Goal: Information Seeking & Learning: Learn about a topic

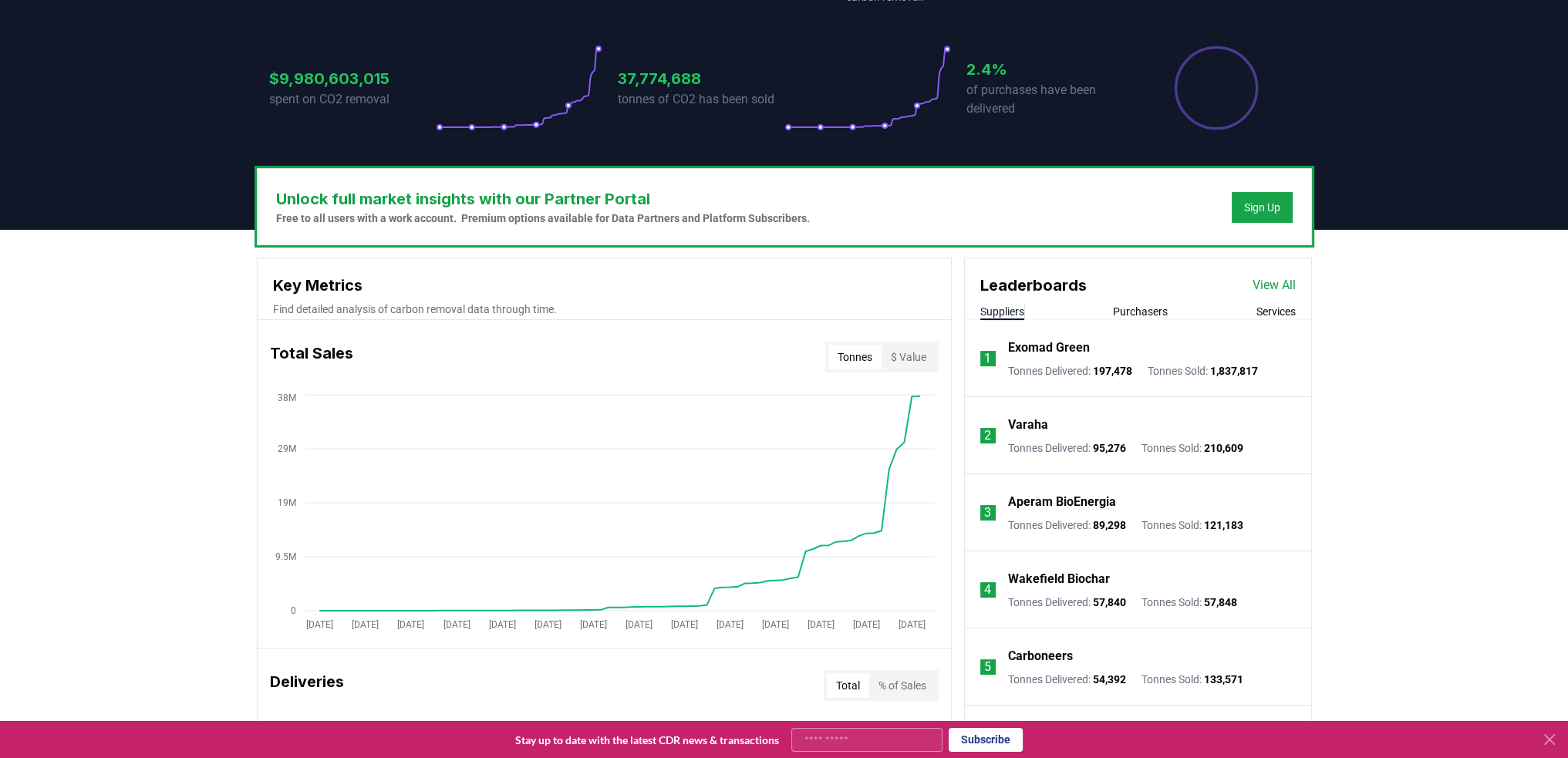
scroll to position [386, 0]
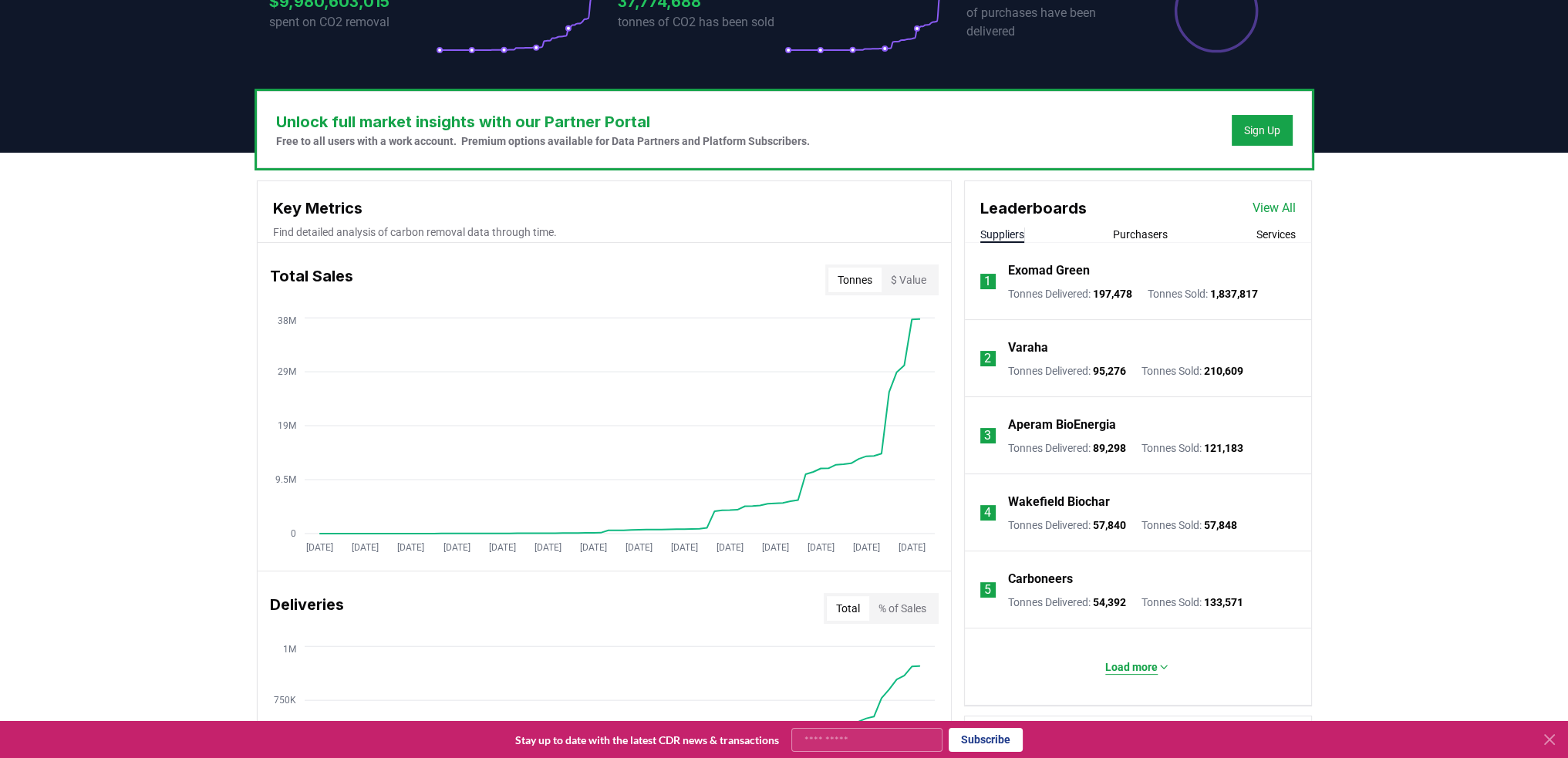
click at [1147, 662] on p "Load more" at bounding box center [1131, 666] width 53 height 15
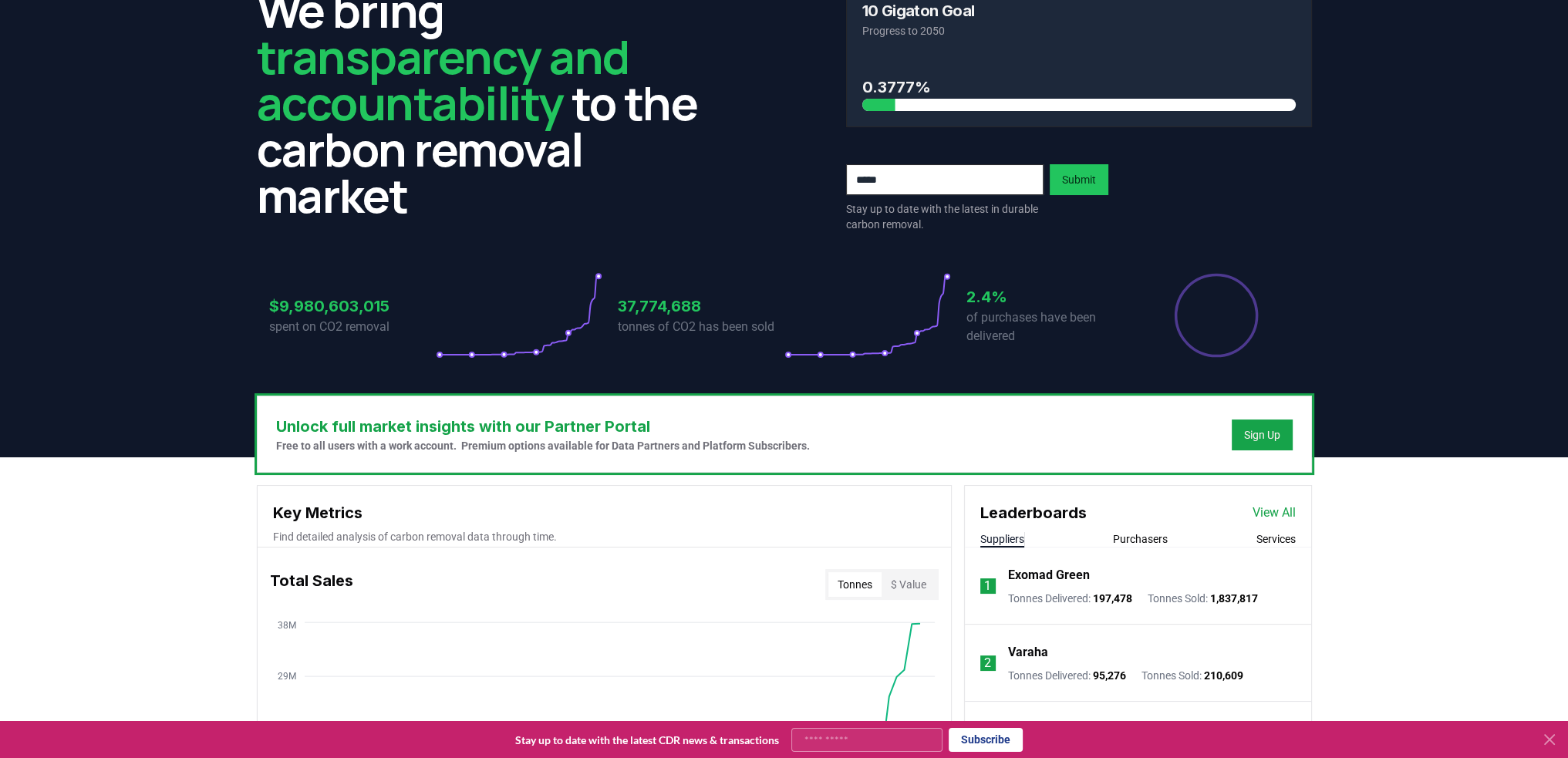
scroll to position [0, 0]
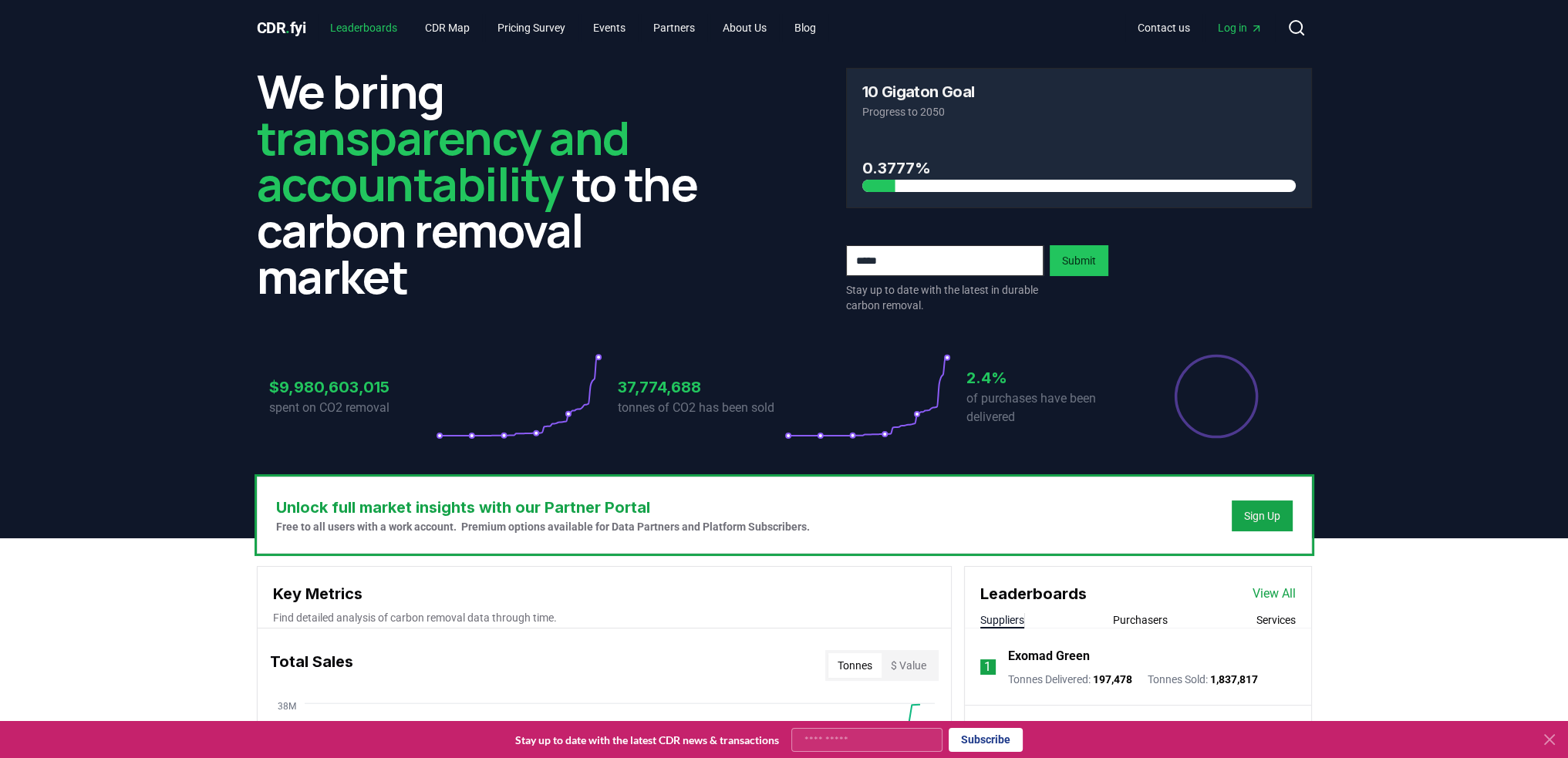
click at [355, 28] on link "Leaderboards" at bounding box center [363, 28] width 92 height 28
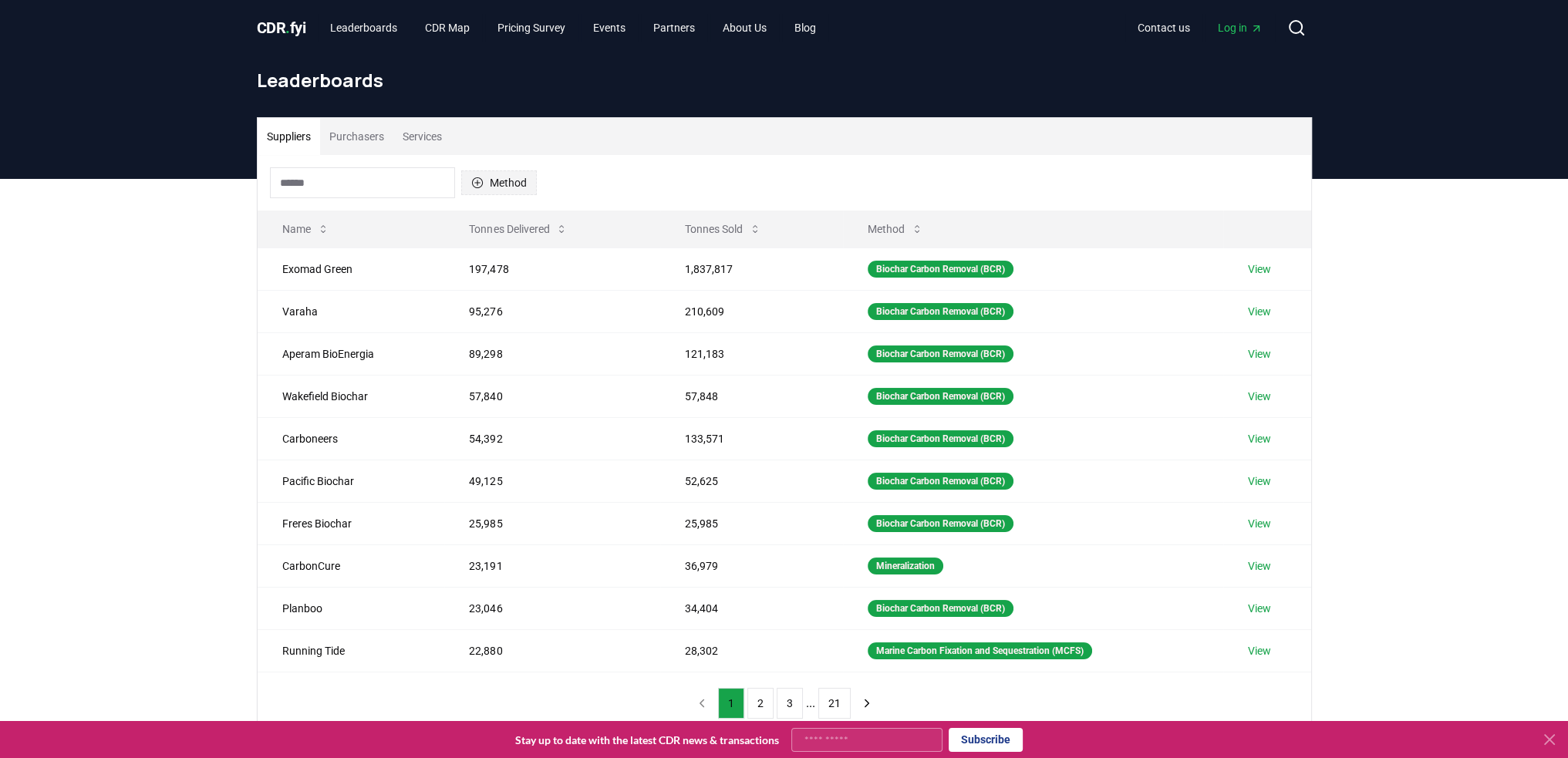
click at [507, 192] on button "Method" at bounding box center [499, 182] width 75 height 24
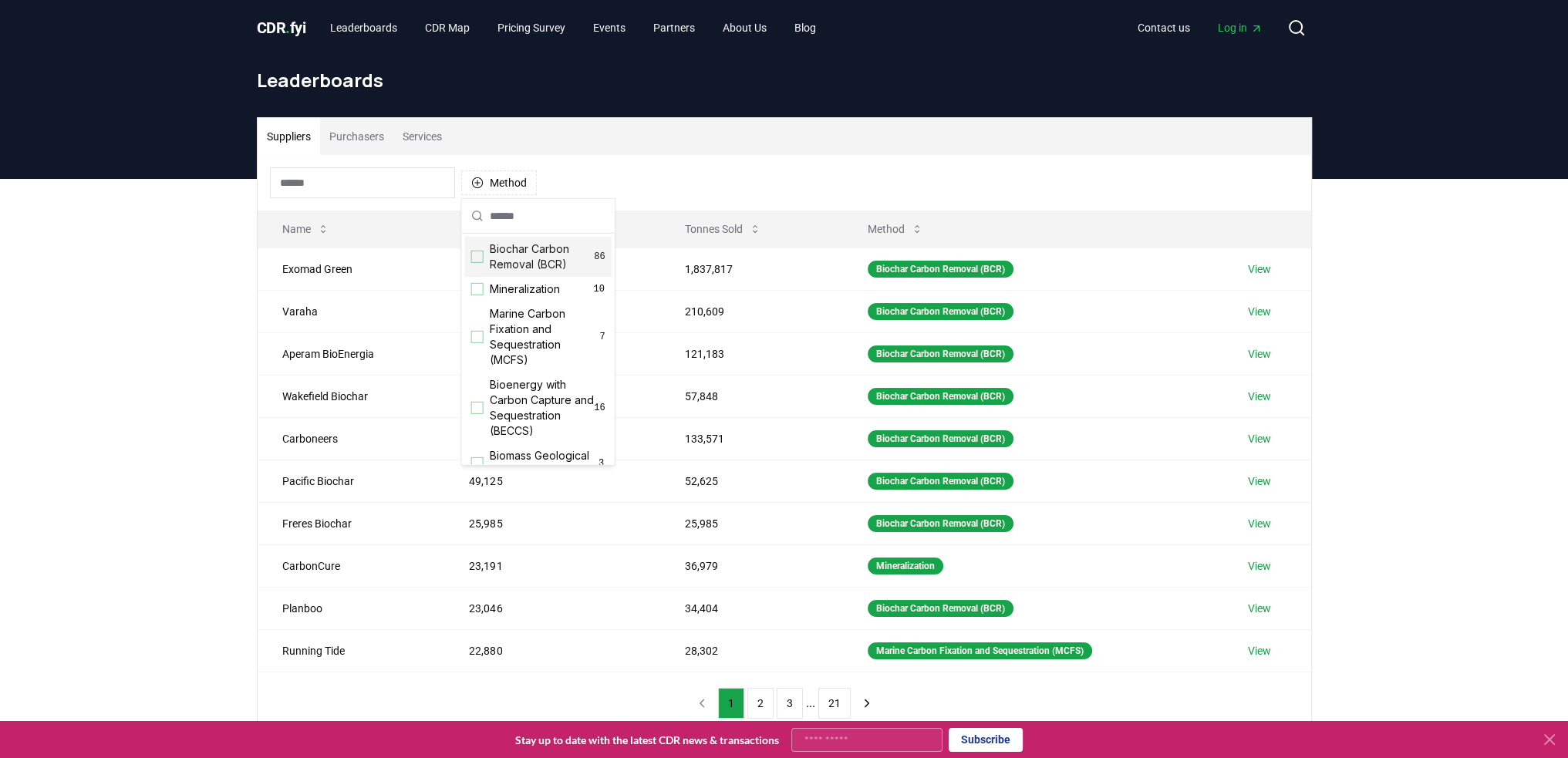
click at [484, 255] on div "Biochar Carbon Removal (BCR) 86" at bounding box center [538, 256] width 147 height 40
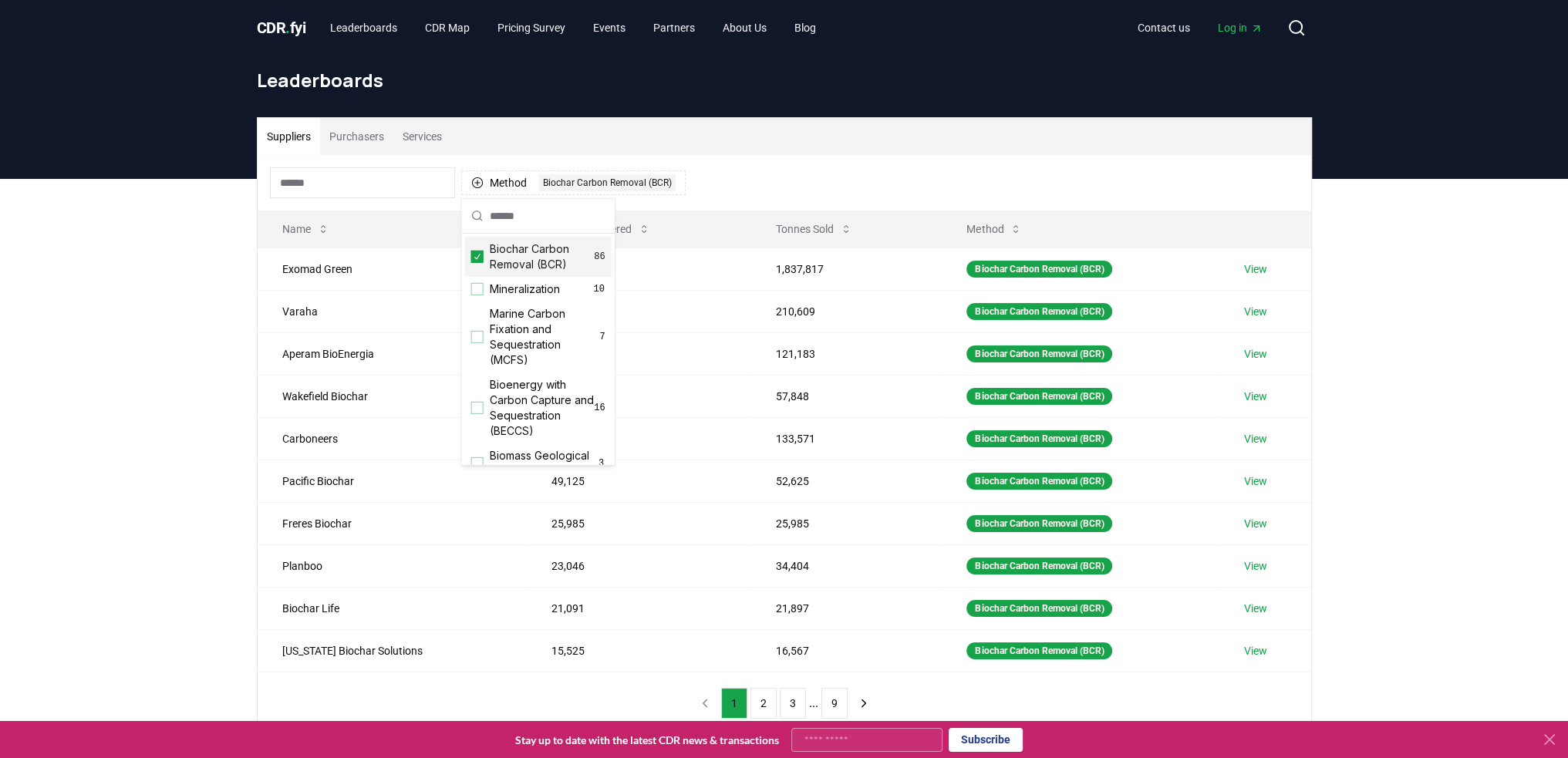
click at [148, 305] on div "Suppliers Purchasers Services Method 1 Biochar Carbon Removal (BCR) Name Tonnes…" at bounding box center [784, 488] width 1568 height 618
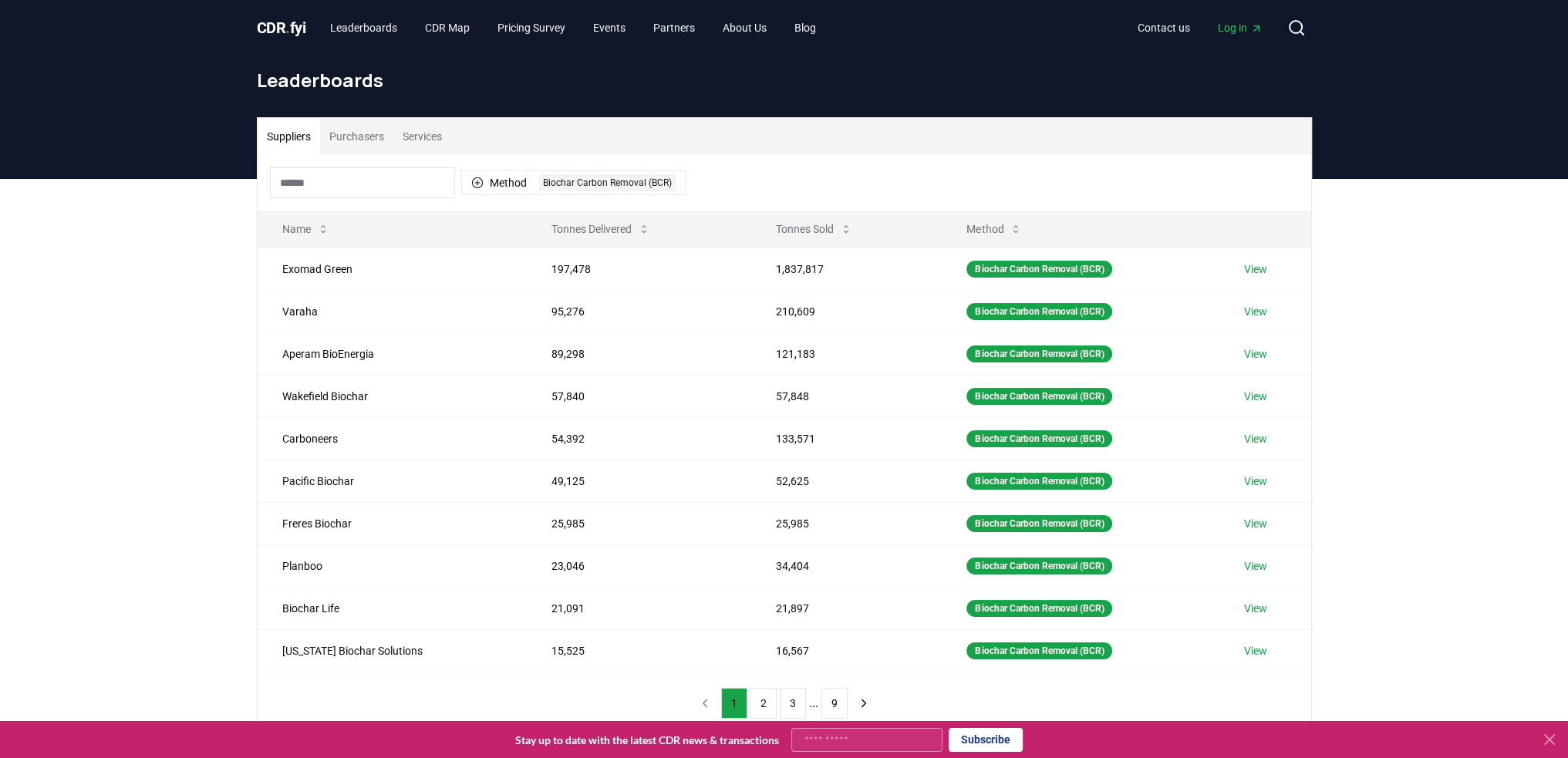
scroll to position [77, 0]
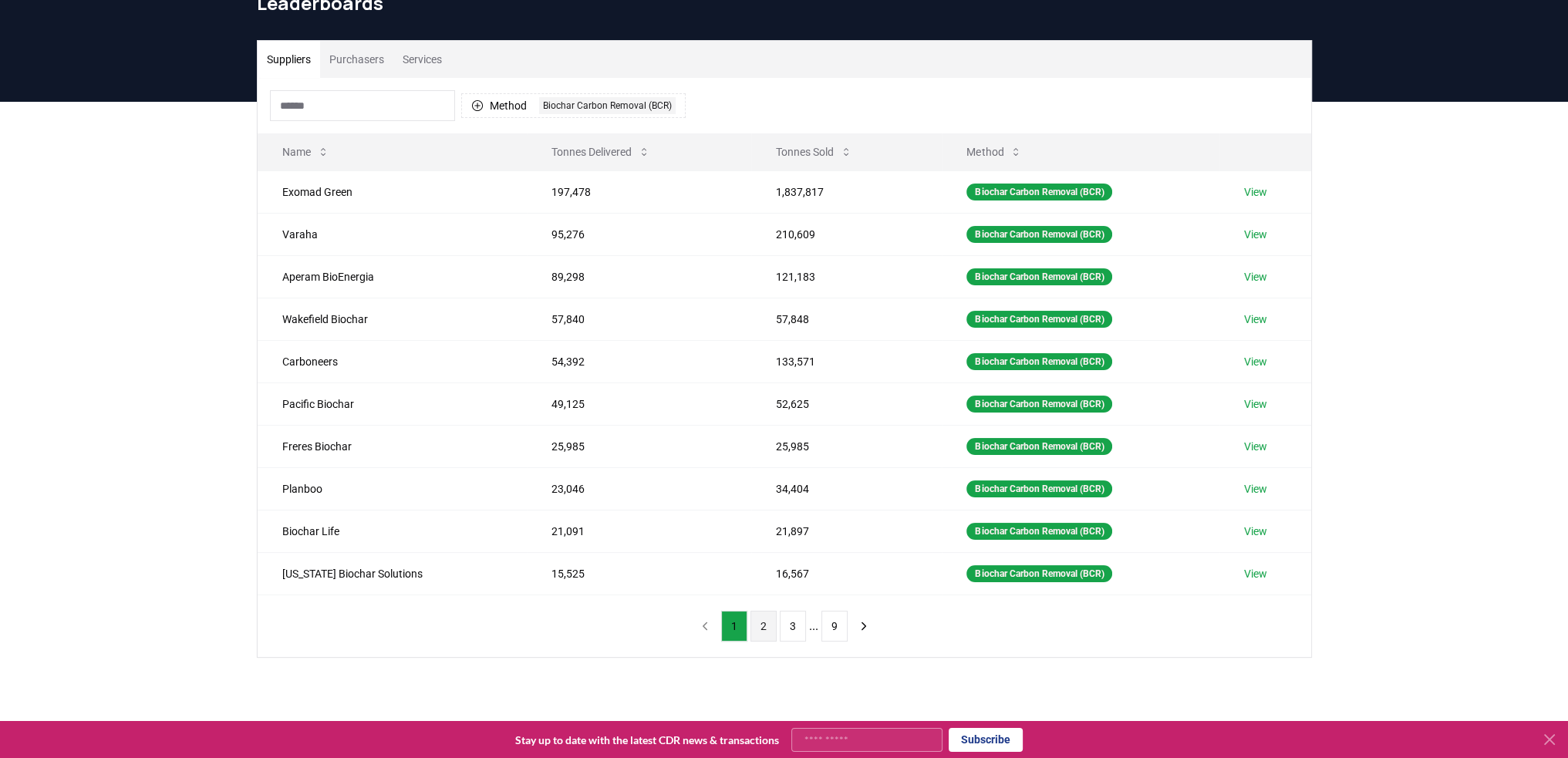
click at [754, 624] on button "2" at bounding box center [764, 626] width 26 height 31
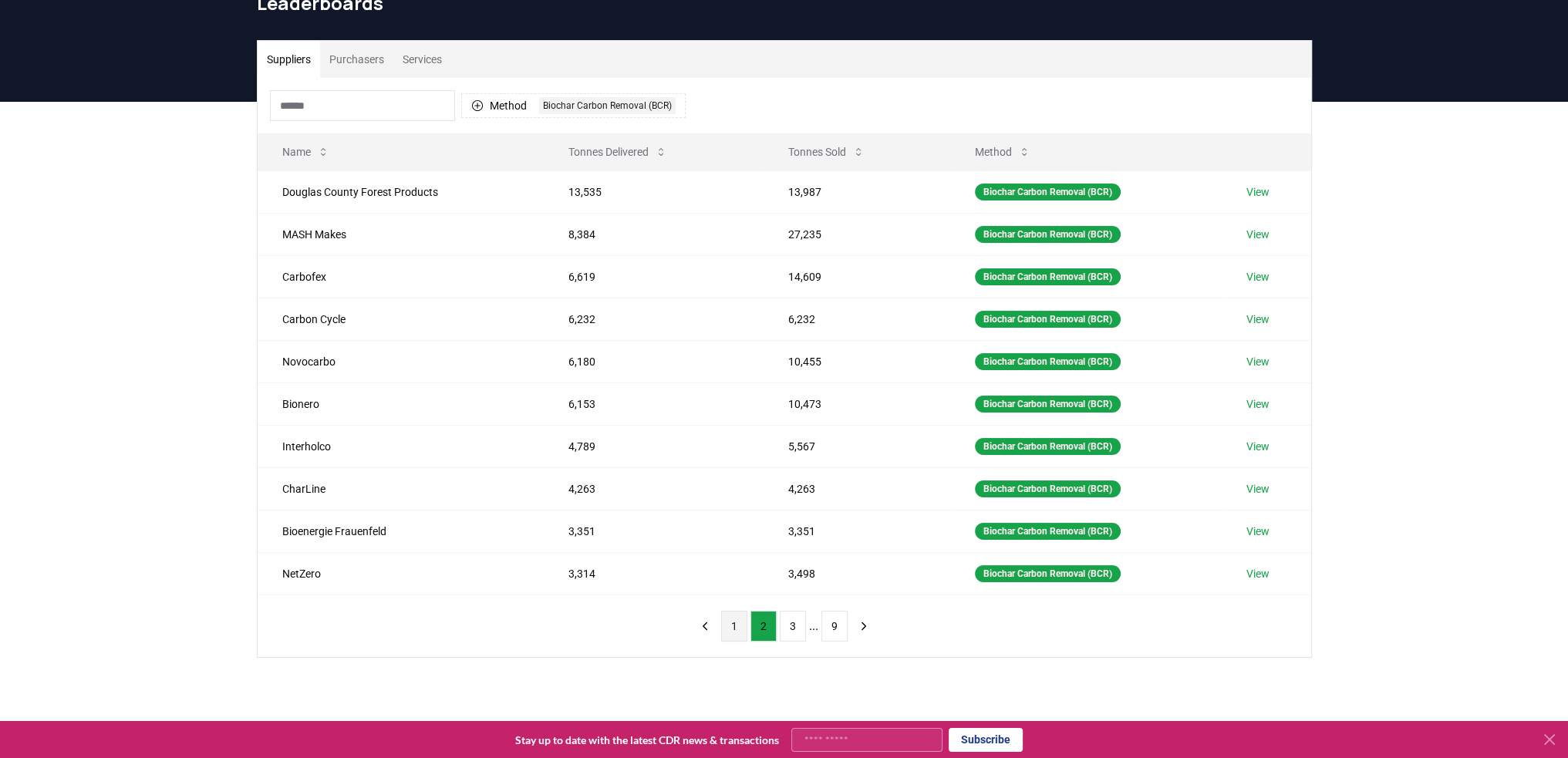
click at [736, 625] on button "1" at bounding box center [734, 626] width 26 height 31
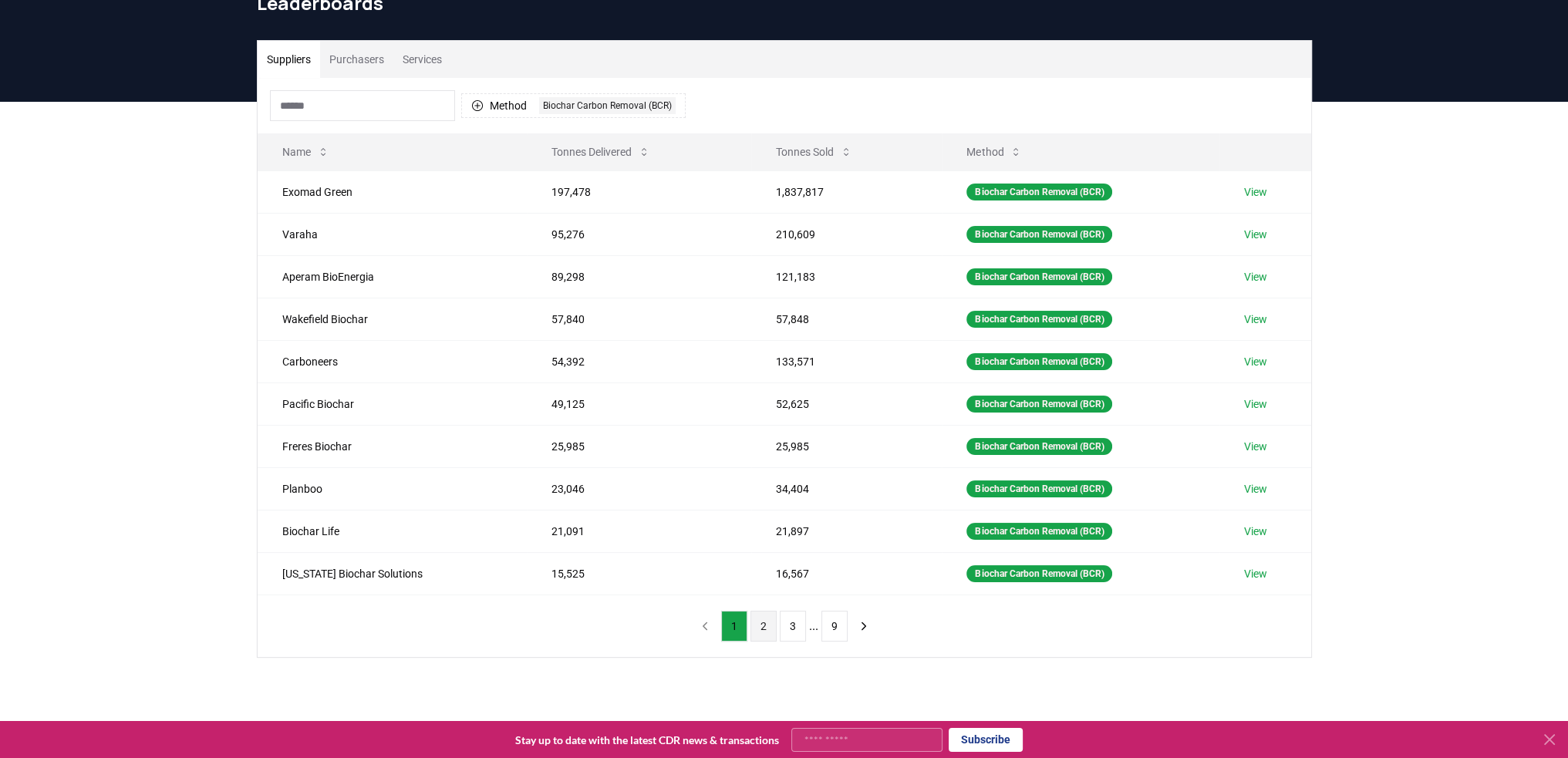
click at [768, 623] on button "2" at bounding box center [764, 626] width 26 height 31
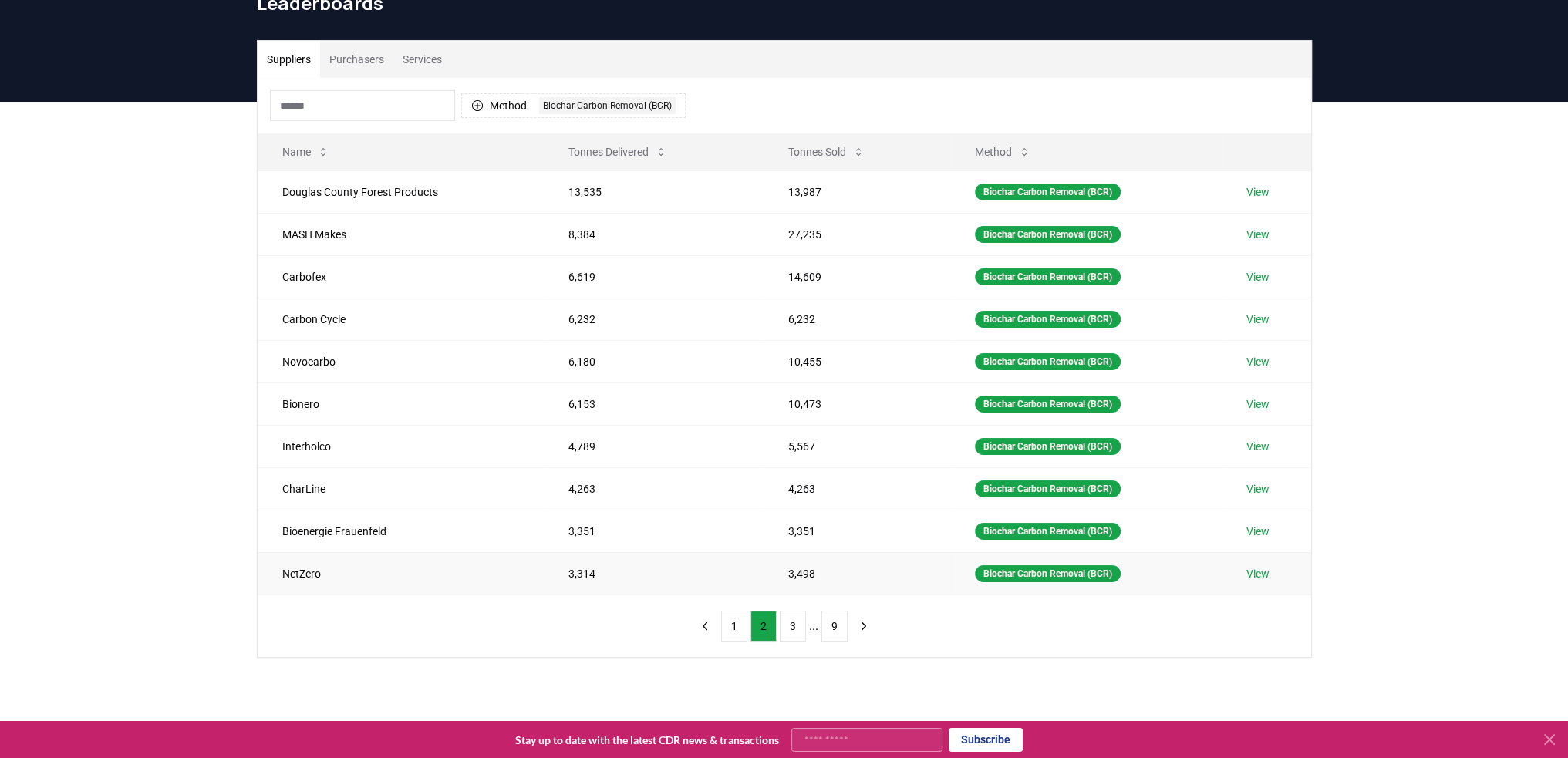
click at [1270, 571] on link "View" at bounding box center [1257, 573] width 24 height 15
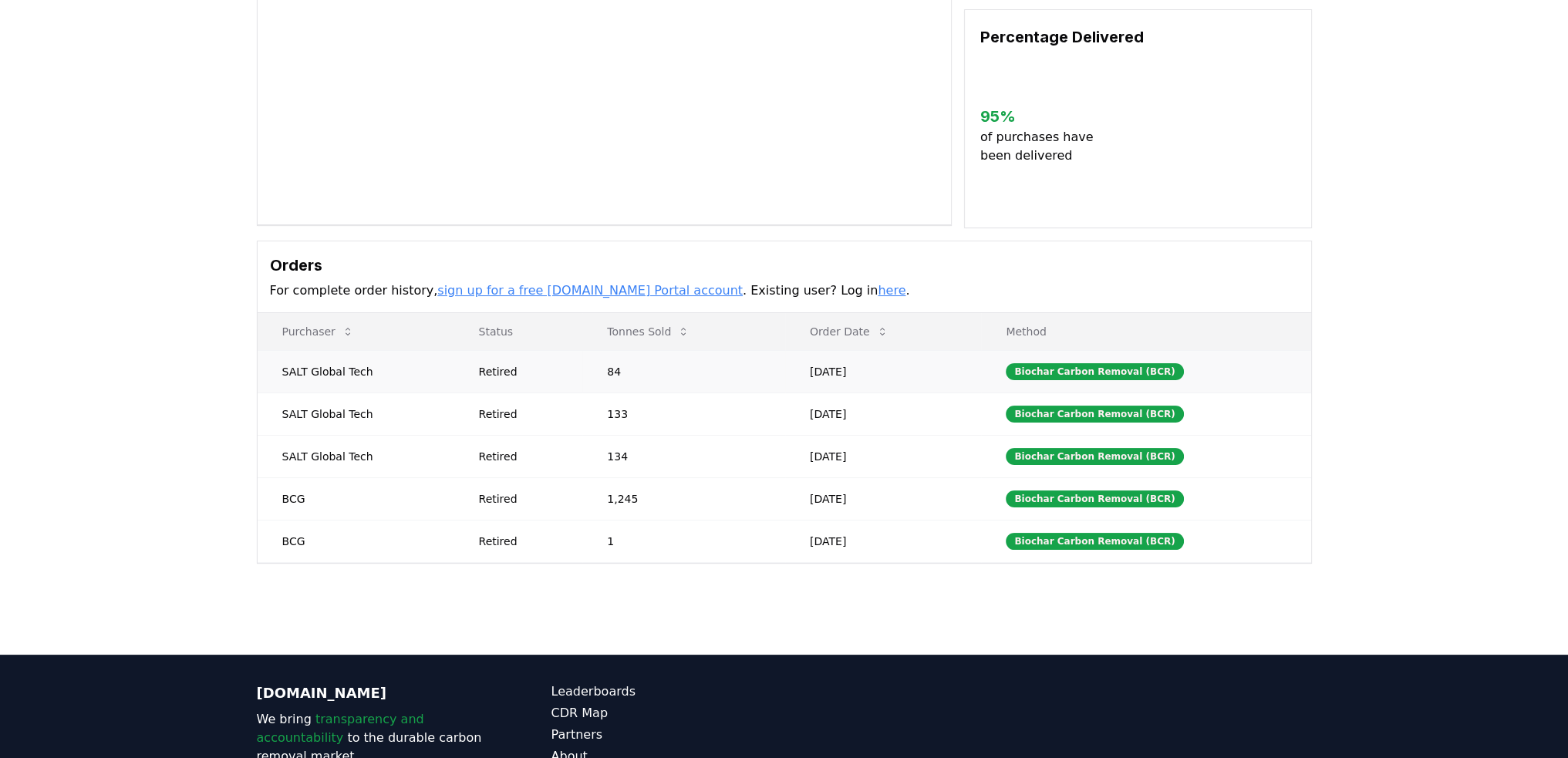
scroll to position [231, 0]
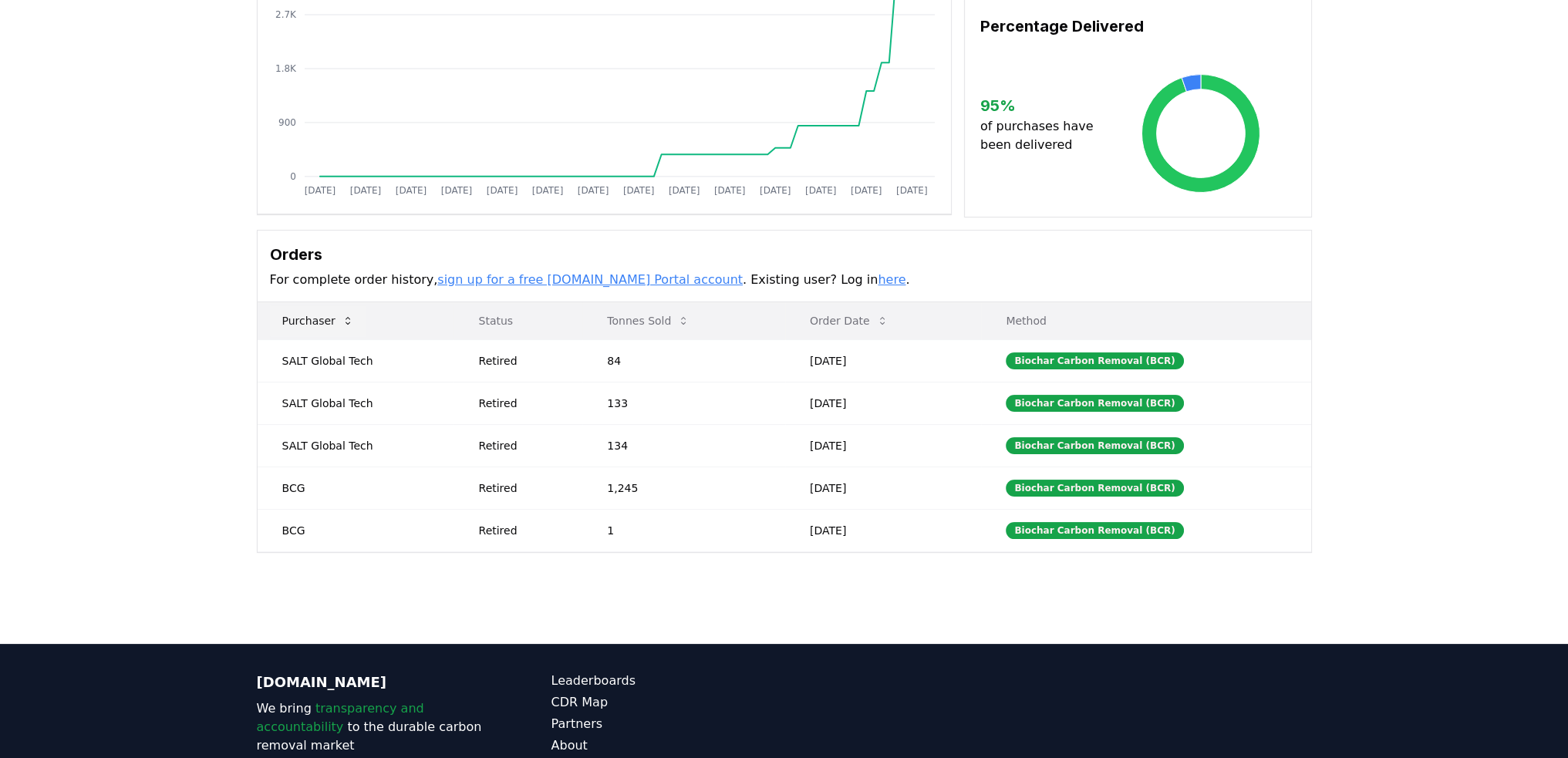
drag, startPoint x: 327, startPoint y: 332, endPoint x: 318, endPoint y: 308, distance: 25.6
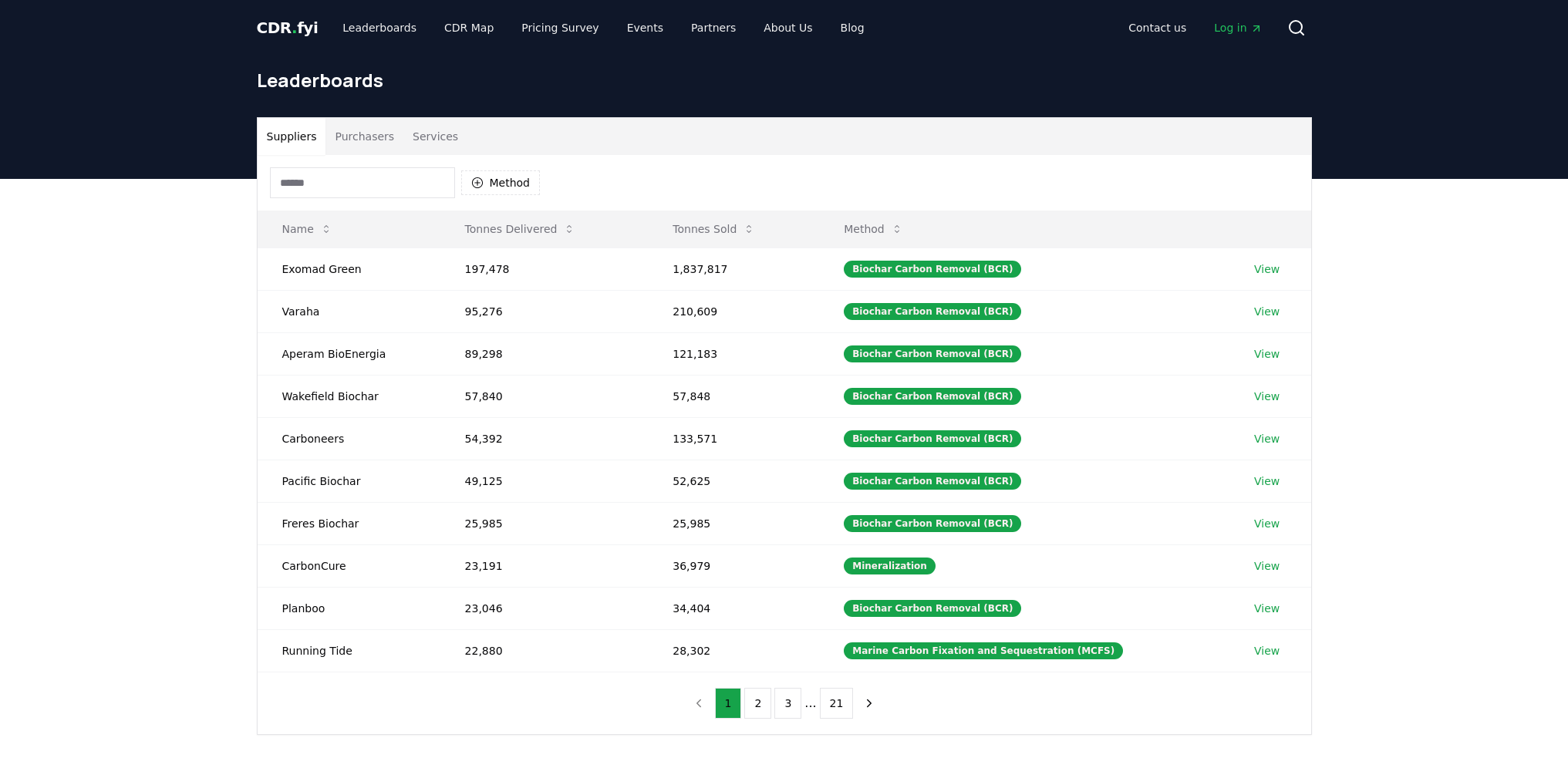
scroll to position [77, 0]
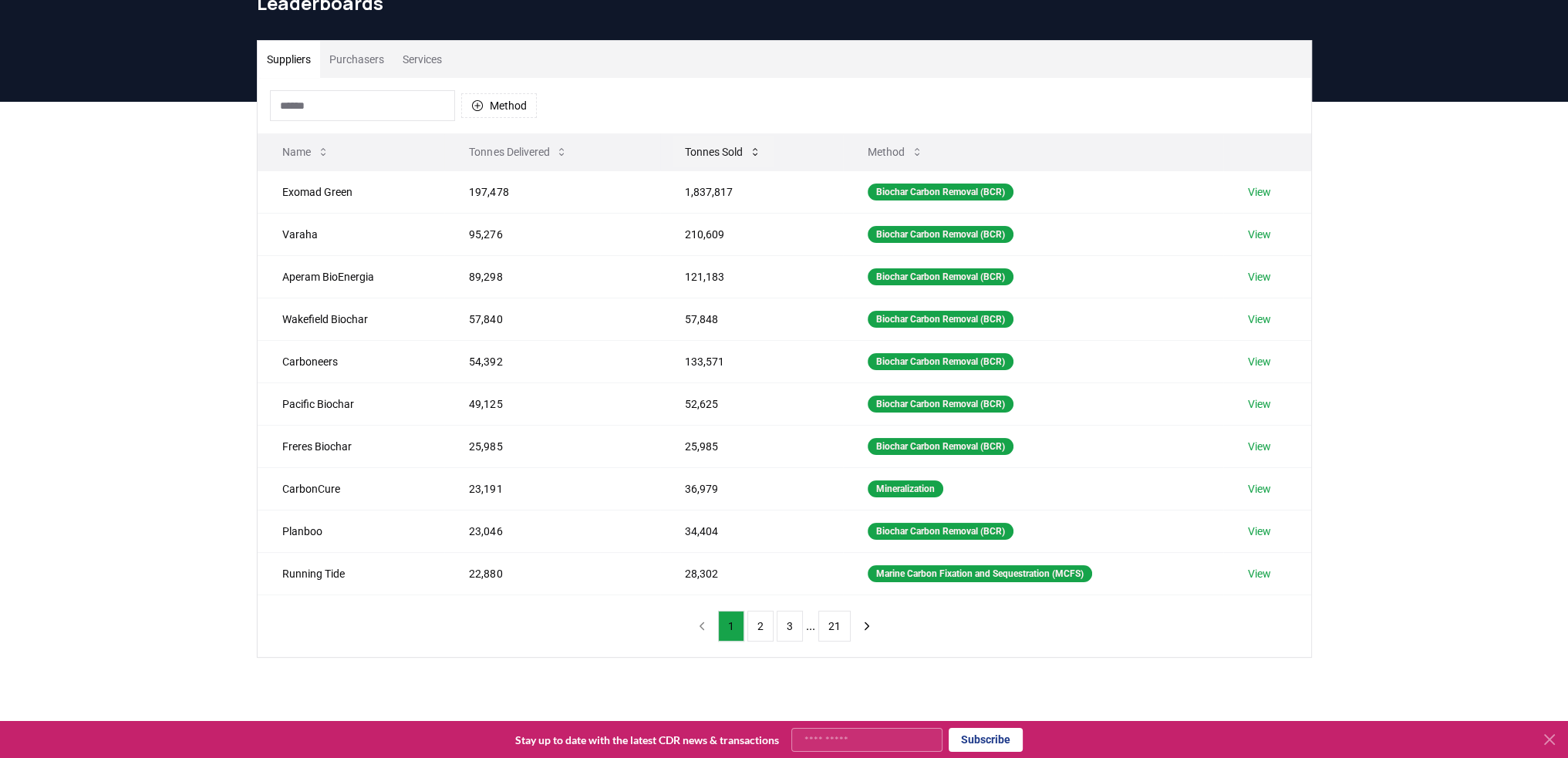
click at [691, 150] on button "Tonnes Sold" at bounding box center [722, 152] width 101 height 31
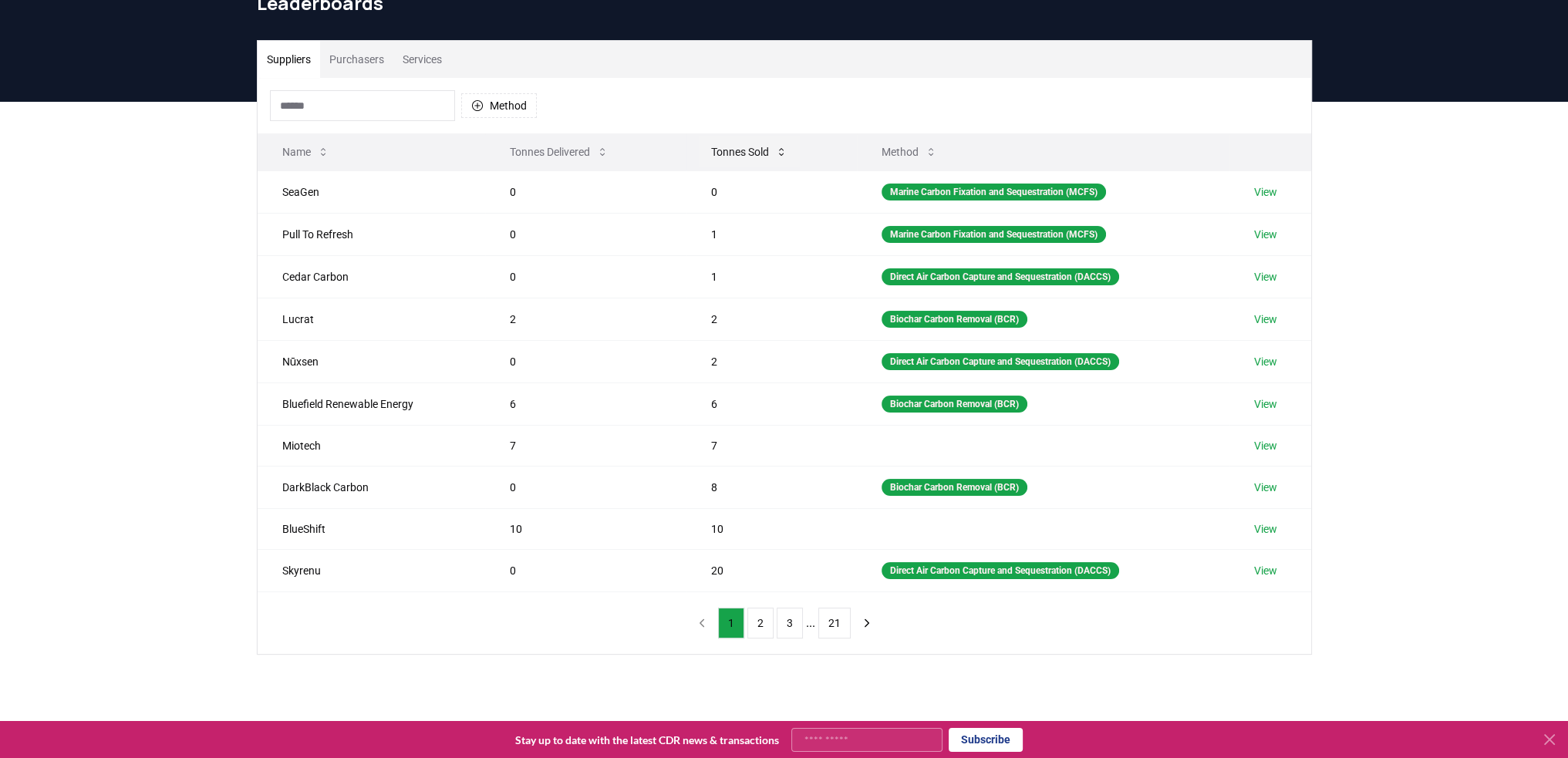
click at [732, 144] on button "Tonnes Sold" at bounding box center [749, 152] width 101 height 31
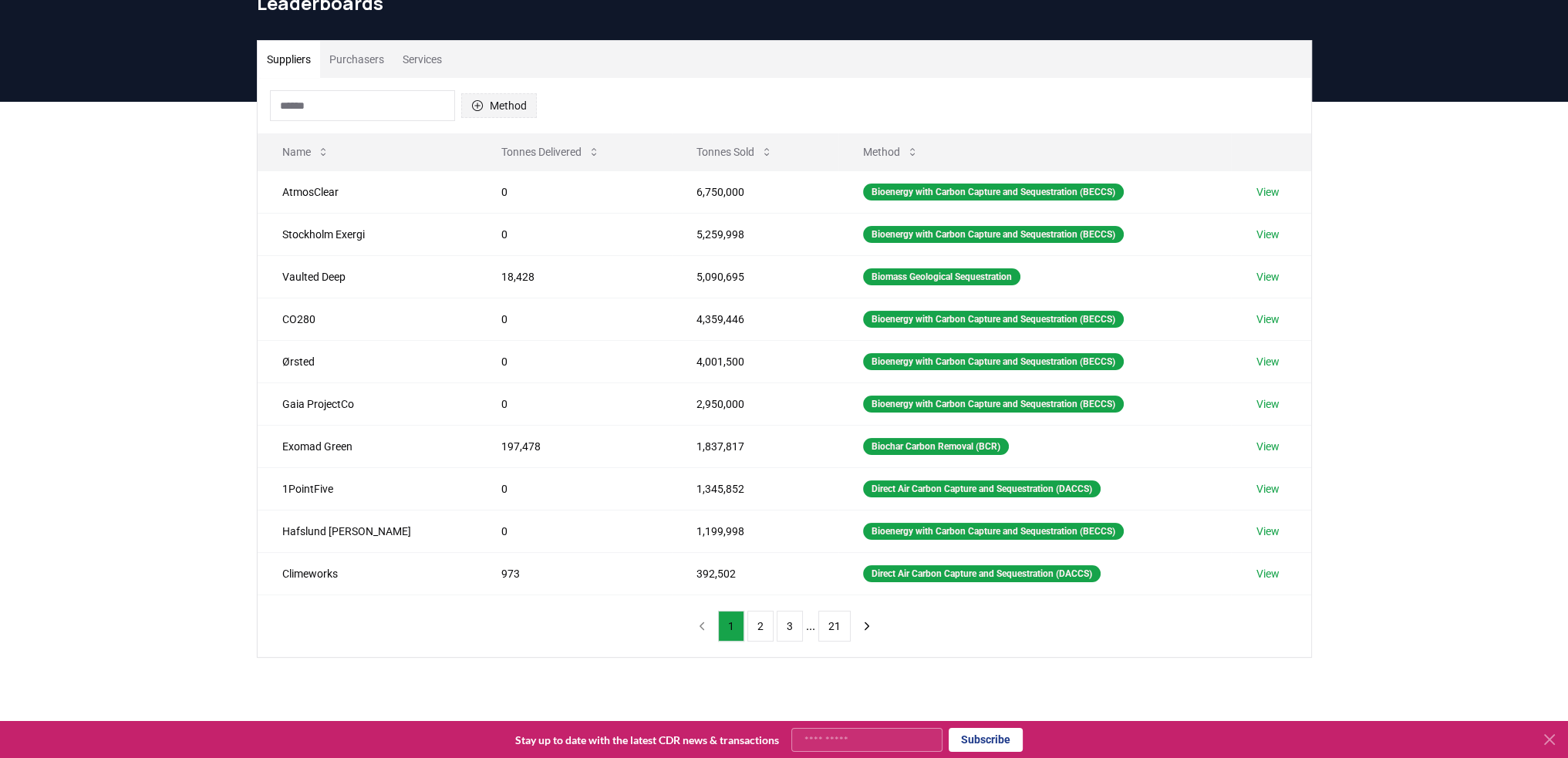
click at [481, 96] on button "Method" at bounding box center [499, 105] width 75 height 24
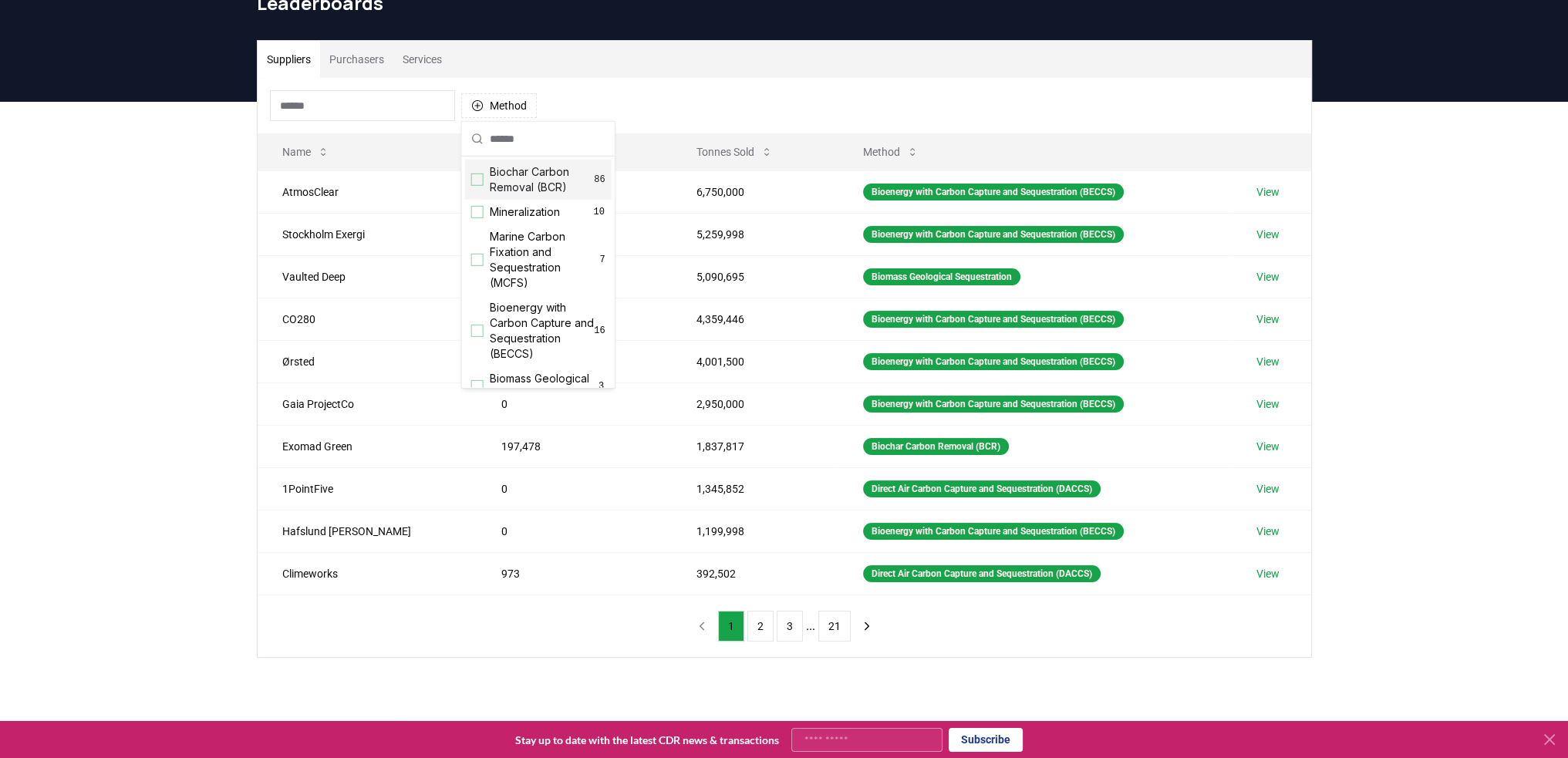
click at [486, 170] on div "Biochar Carbon Removal (BCR) 86" at bounding box center [538, 179] width 147 height 40
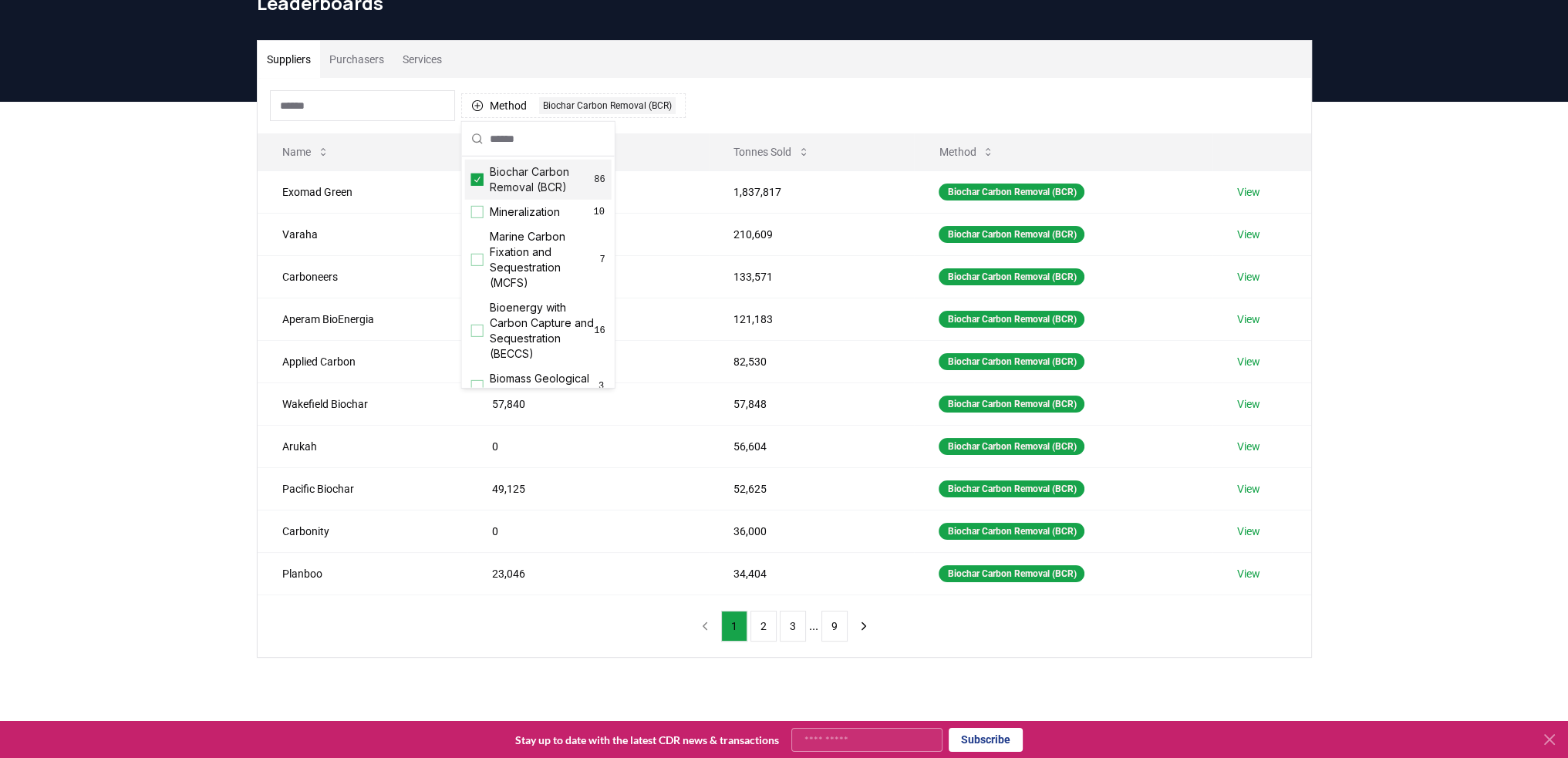
click at [167, 256] on div "Suppliers Purchasers Services Method 1 Biochar Carbon Removal (BCR) Name Tonnes…" at bounding box center [784, 411] width 1568 height 618
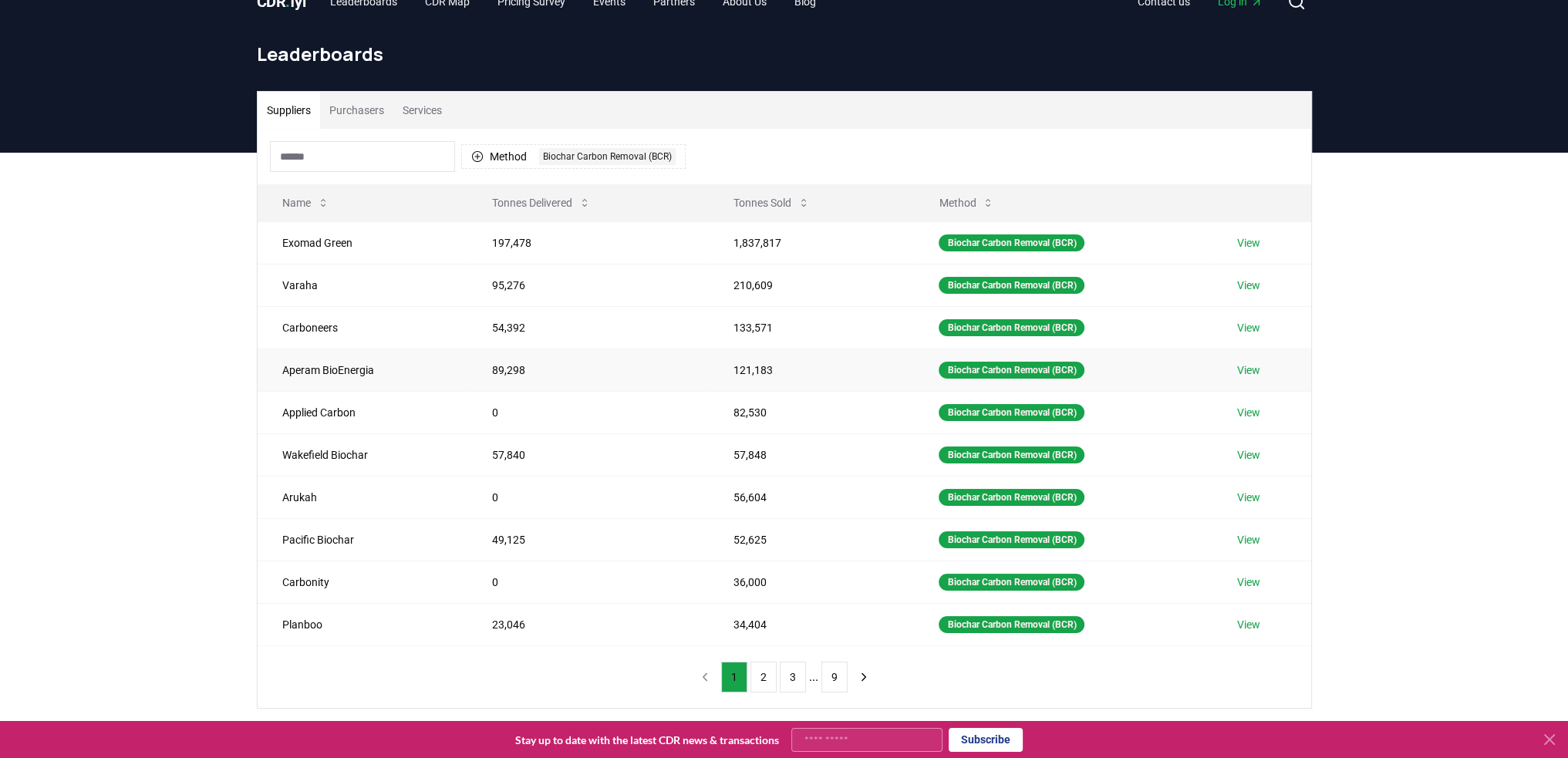
scroll to position [0, 0]
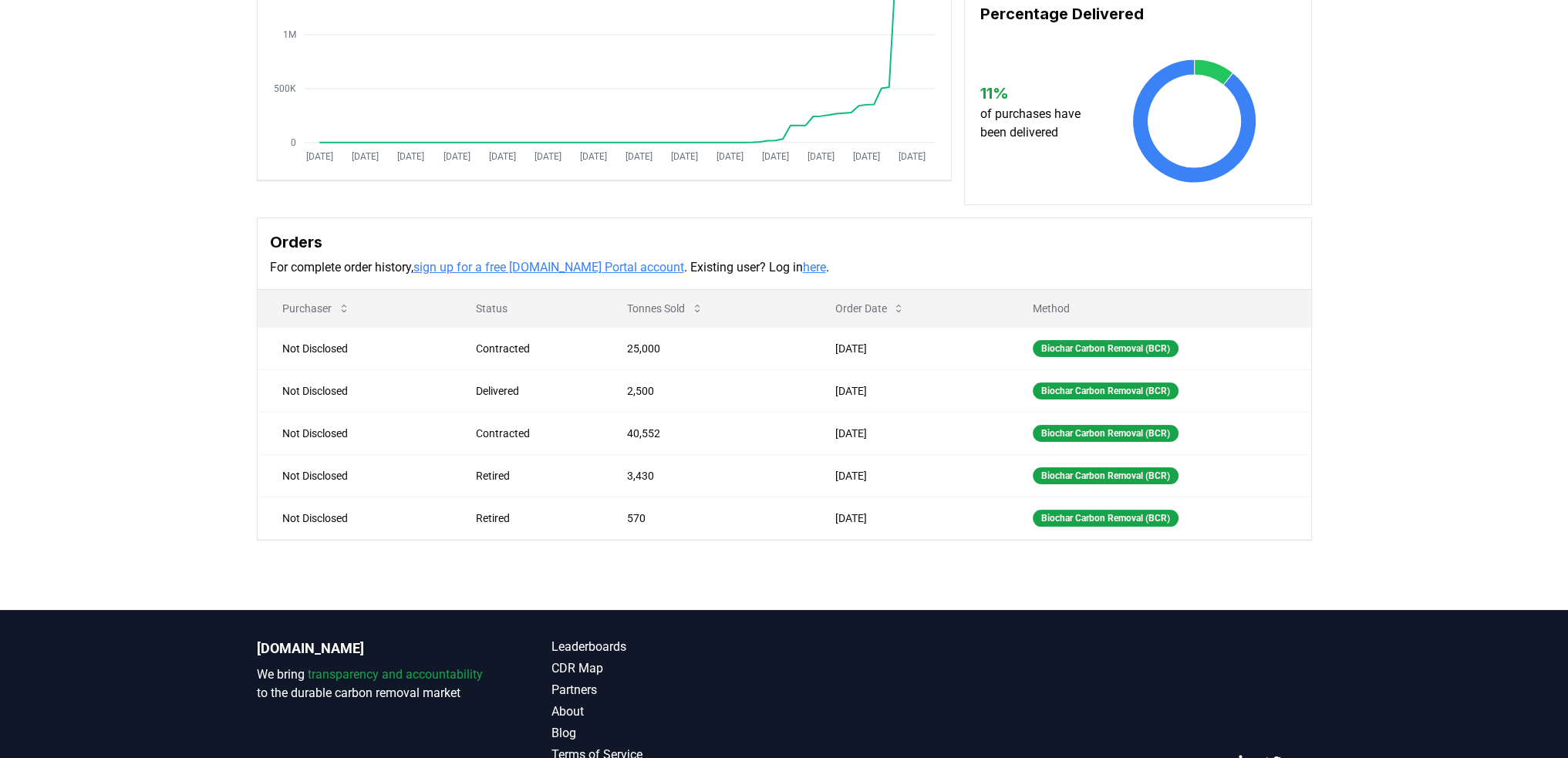
scroll to position [188, 0]
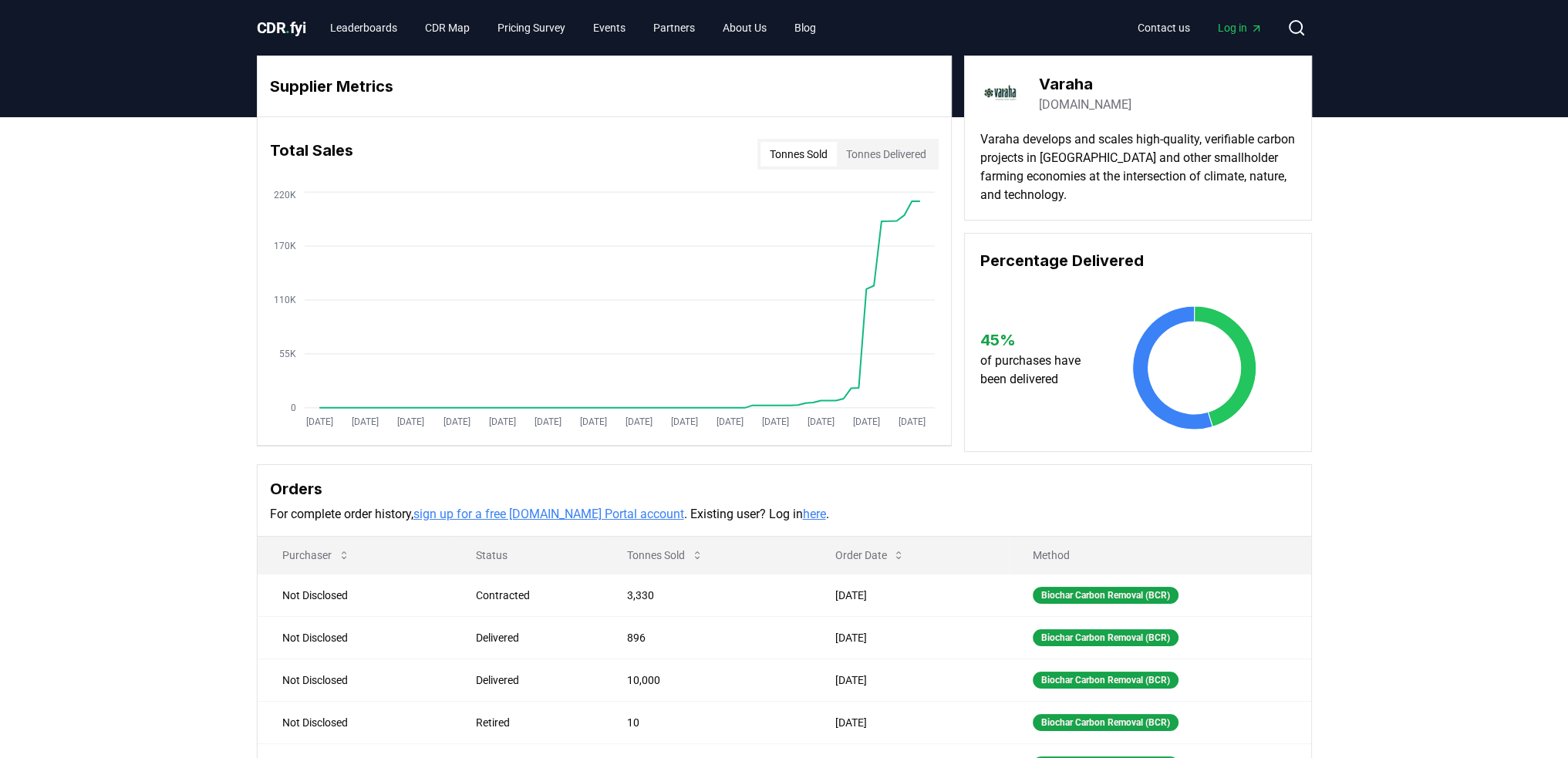
click at [906, 159] on button "Tonnes Delivered" at bounding box center [886, 154] width 99 height 24
click at [799, 145] on button "Tonnes Sold" at bounding box center [799, 154] width 76 height 24
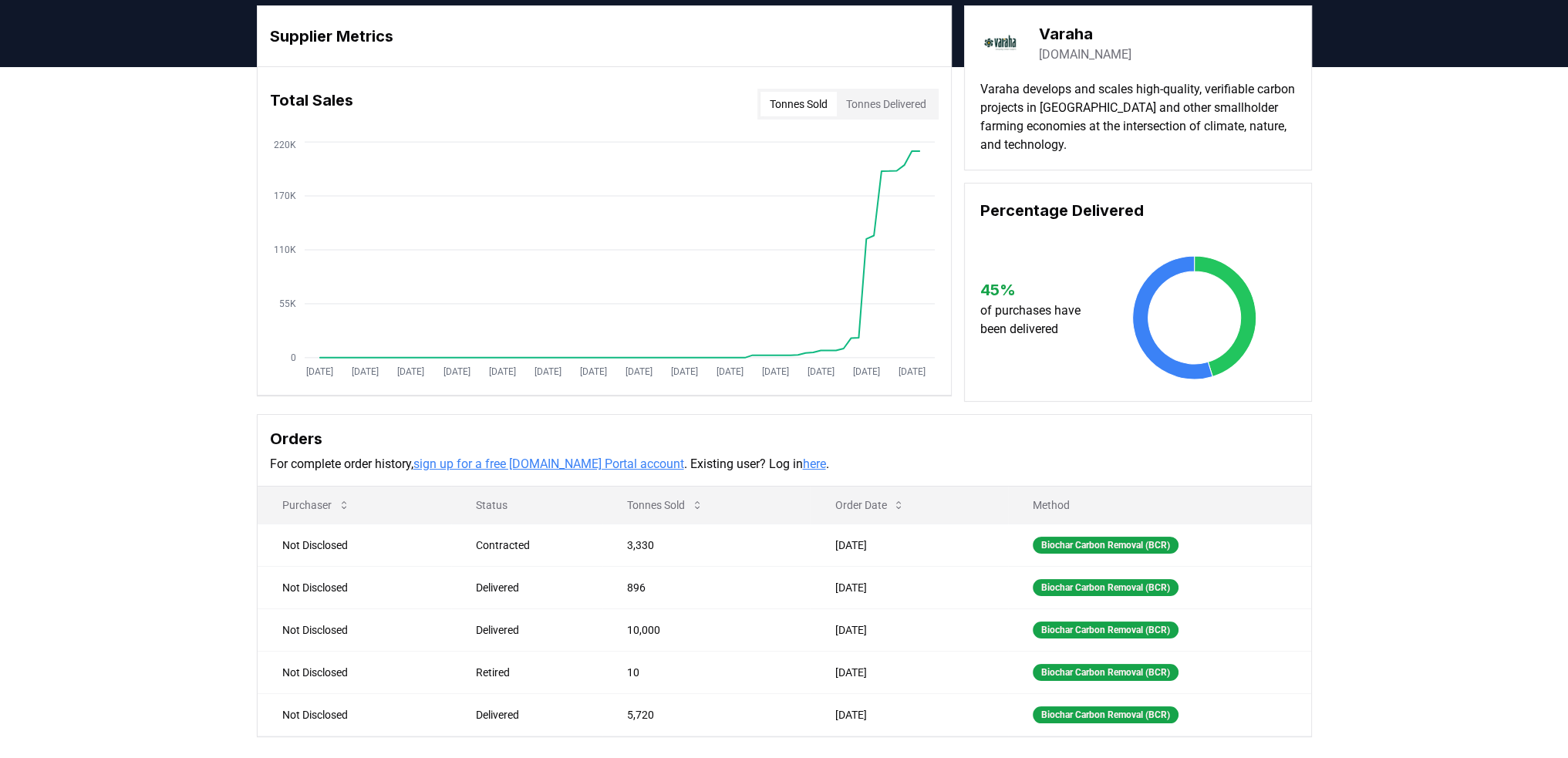
scroll to position [77, 0]
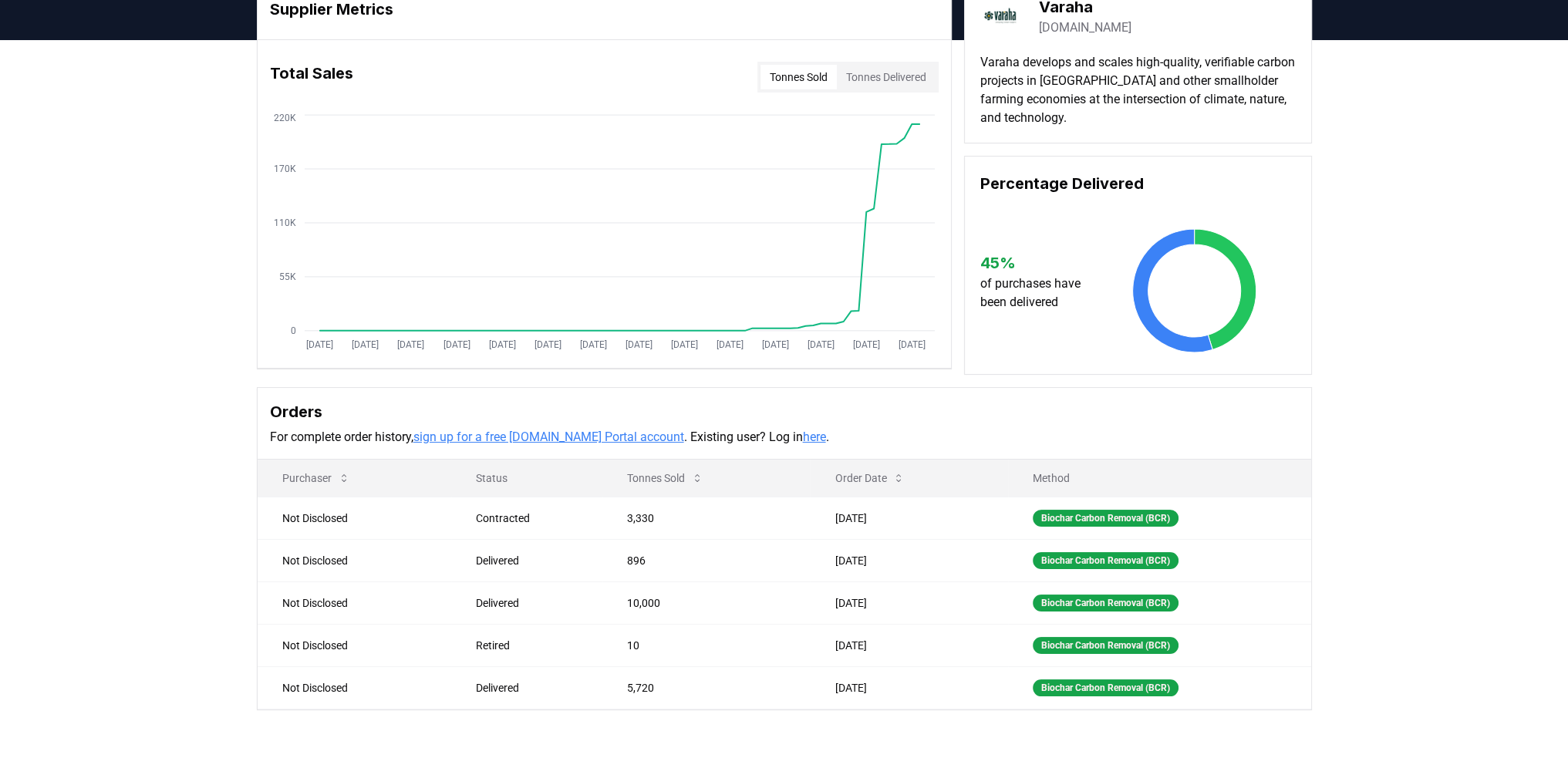
click at [803, 430] on link "here" at bounding box center [814, 437] width 24 height 15
